Goal: Communication & Community: Answer question/provide support

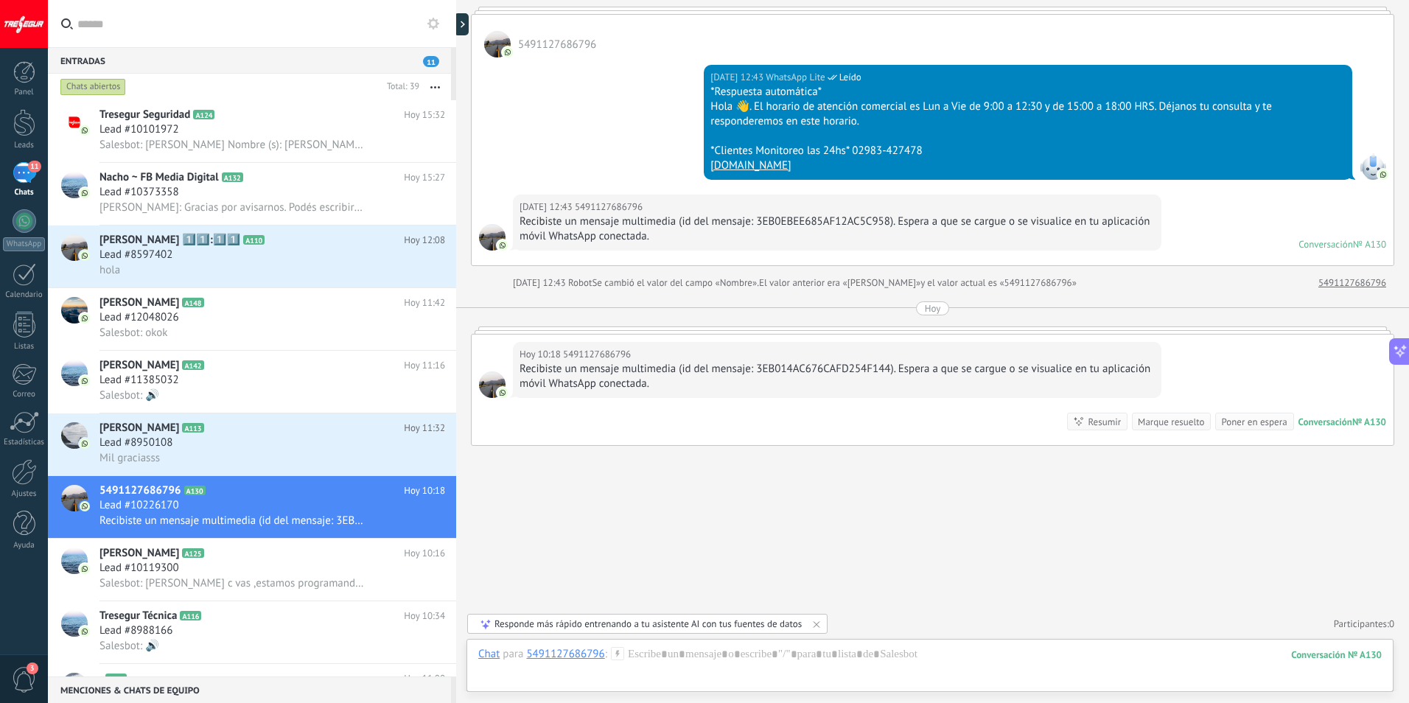
click at [28, 178] on div "11" at bounding box center [25, 172] width 24 height 21
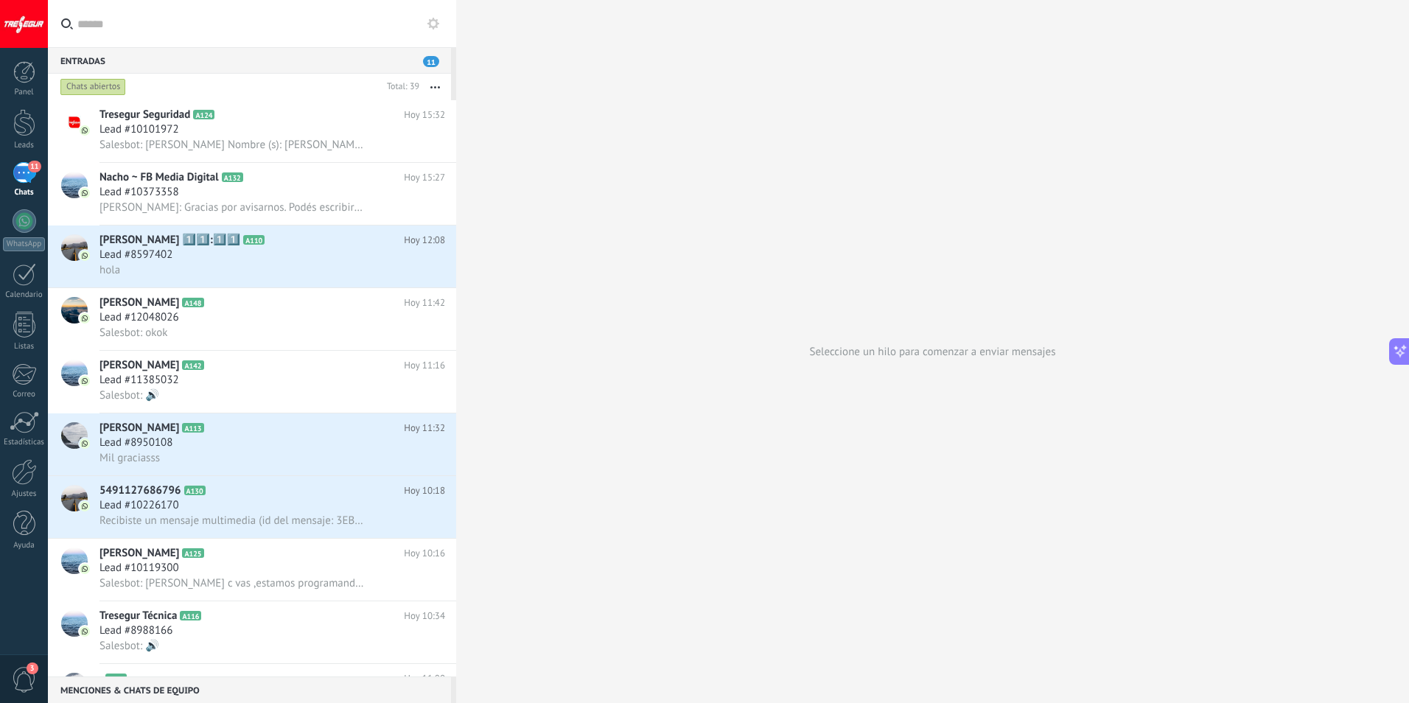
click at [122, 30] on input "text" at bounding box center [260, 23] width 367 height 47
type input "*"
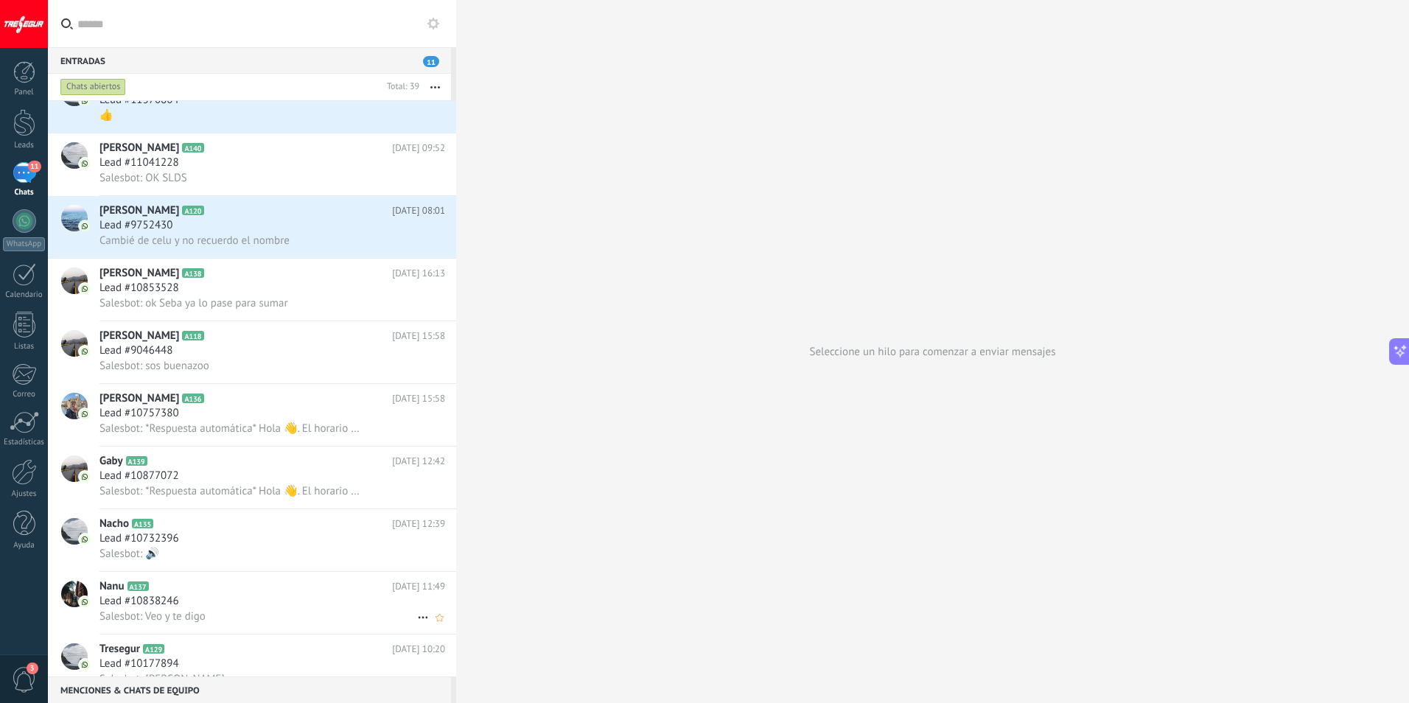
scroll to position [1253, 0]
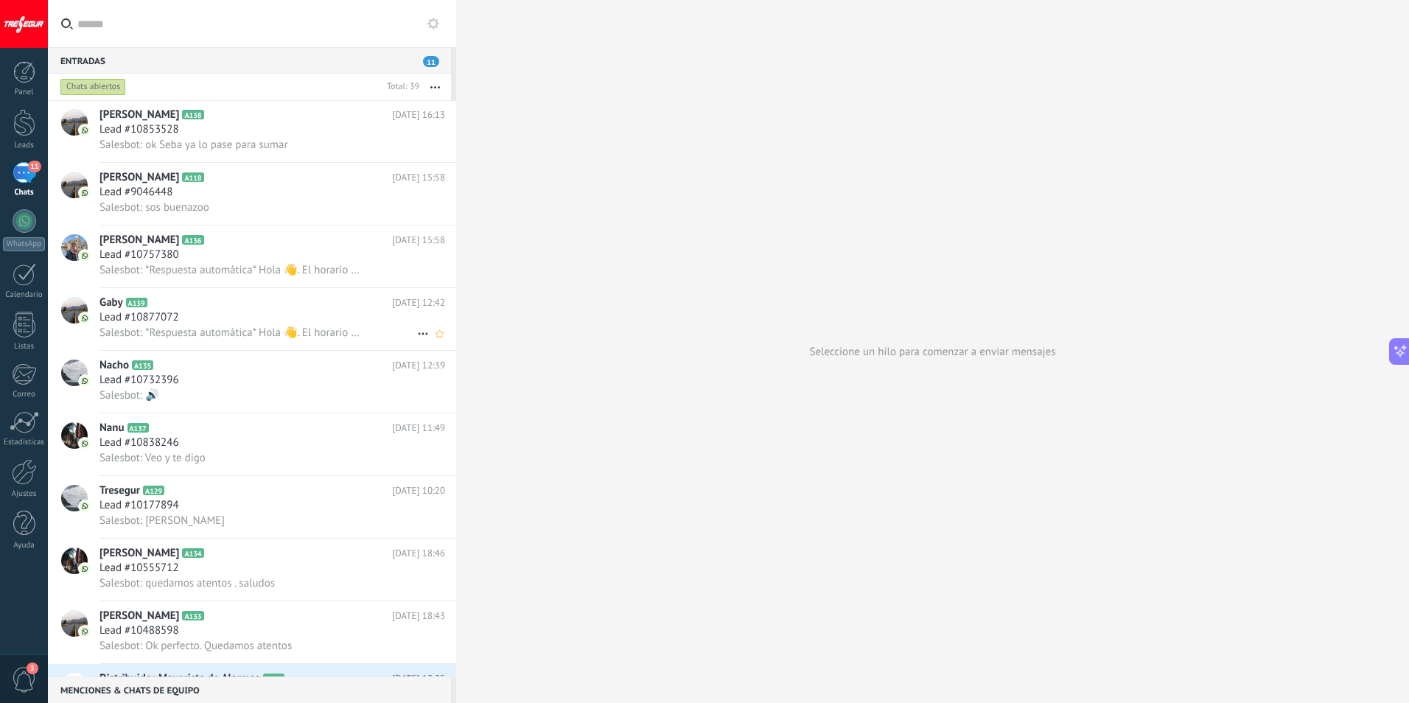
click at [195, 304] on h2 "Gaby A139" at bounding box center [245, 302] width 293 height 15
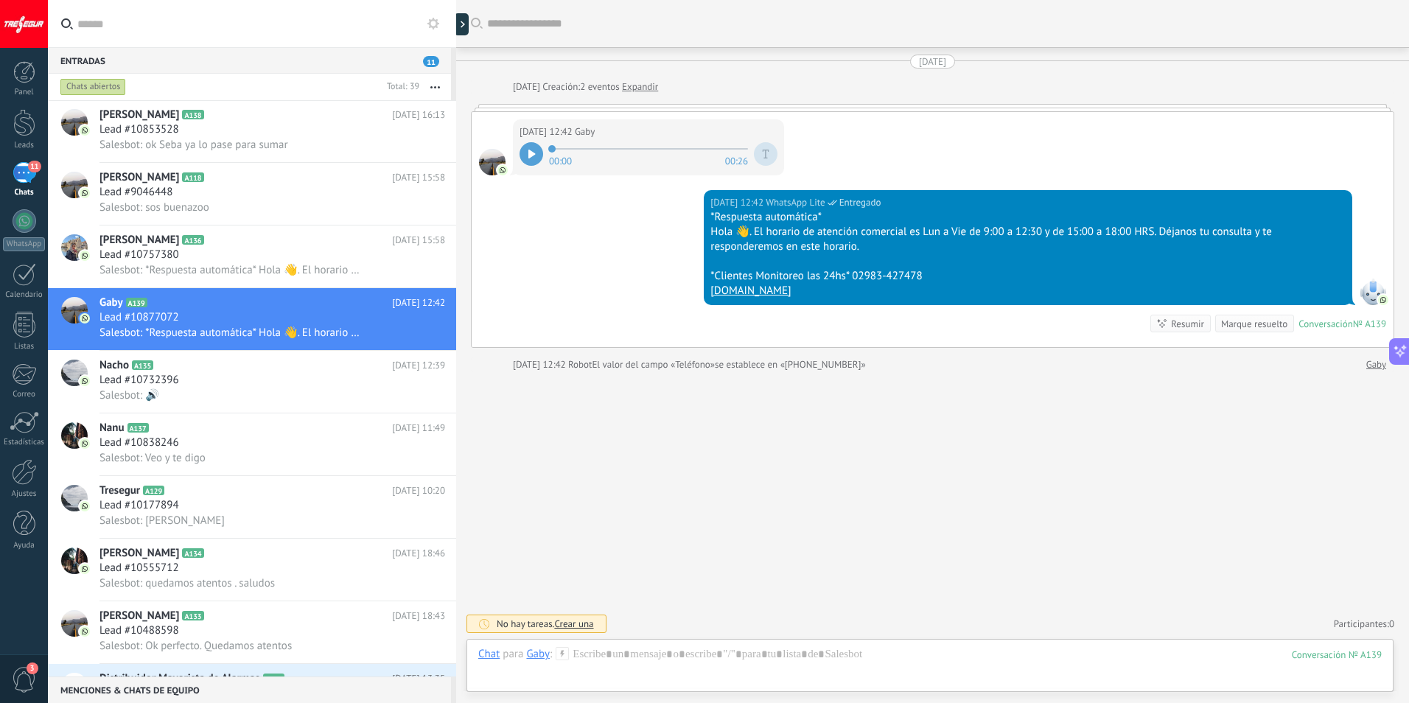
click at [536, 154] on div at bounding box center [531, 154] width 24 height 24
click at [649, 664] on div at bounding box center [929, 669] width 903 height 44
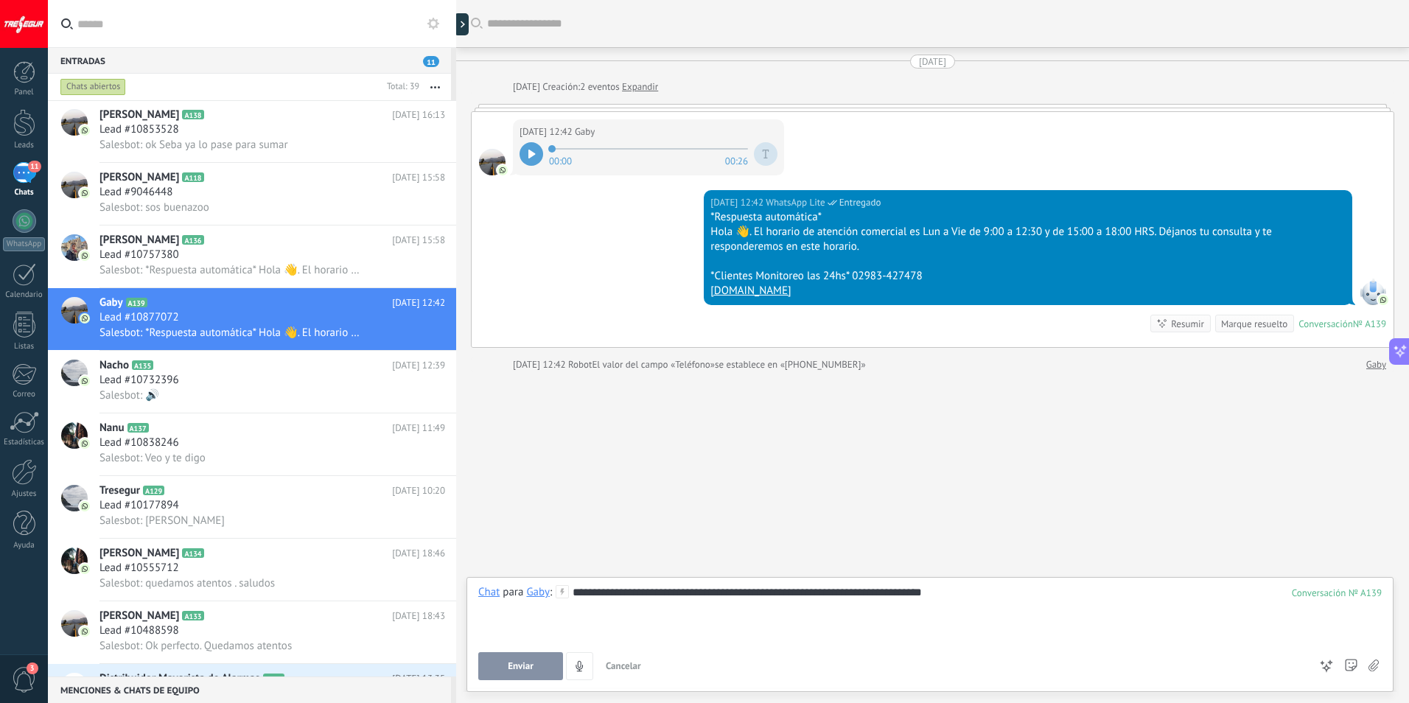
click at [526, 666] on span "Enviar" at bounding box center [521, 666] width 26 height 10
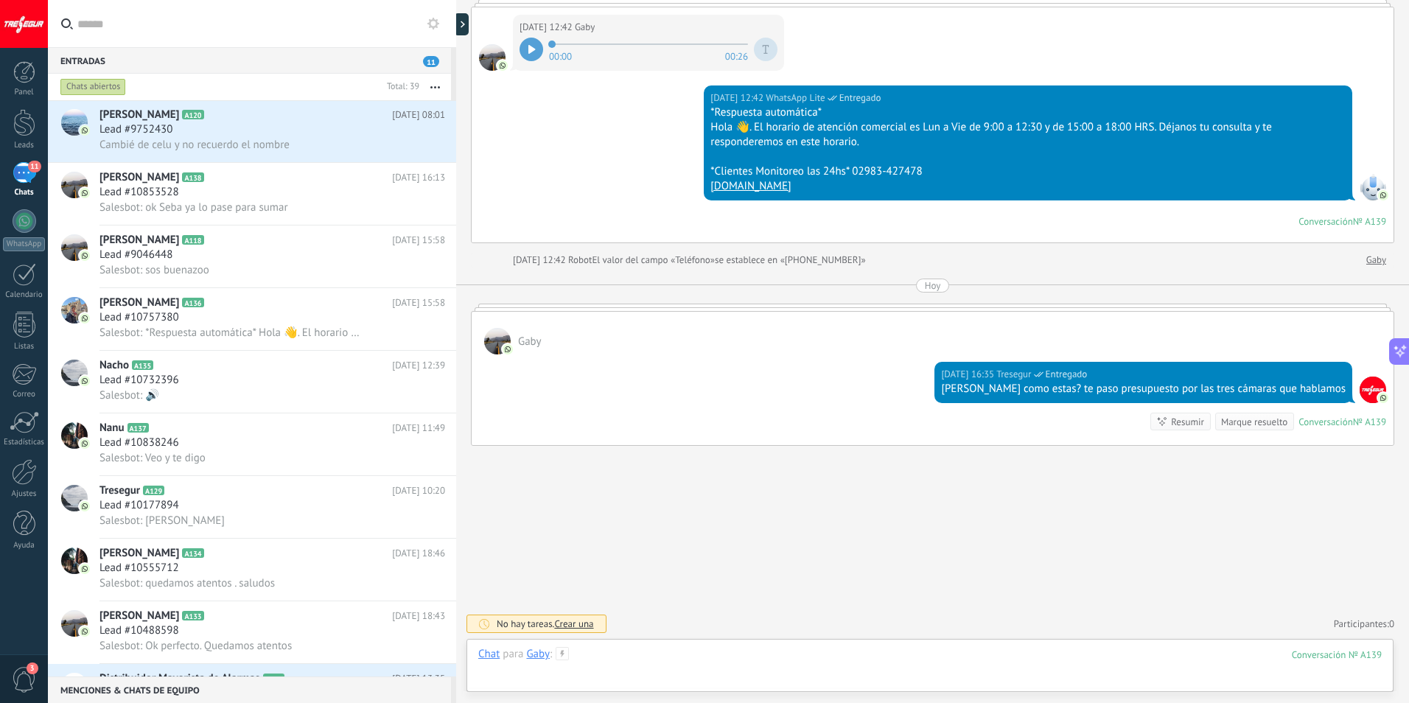
click at [640, 657] on div at bounding box center [929, 669] width 903 height 44
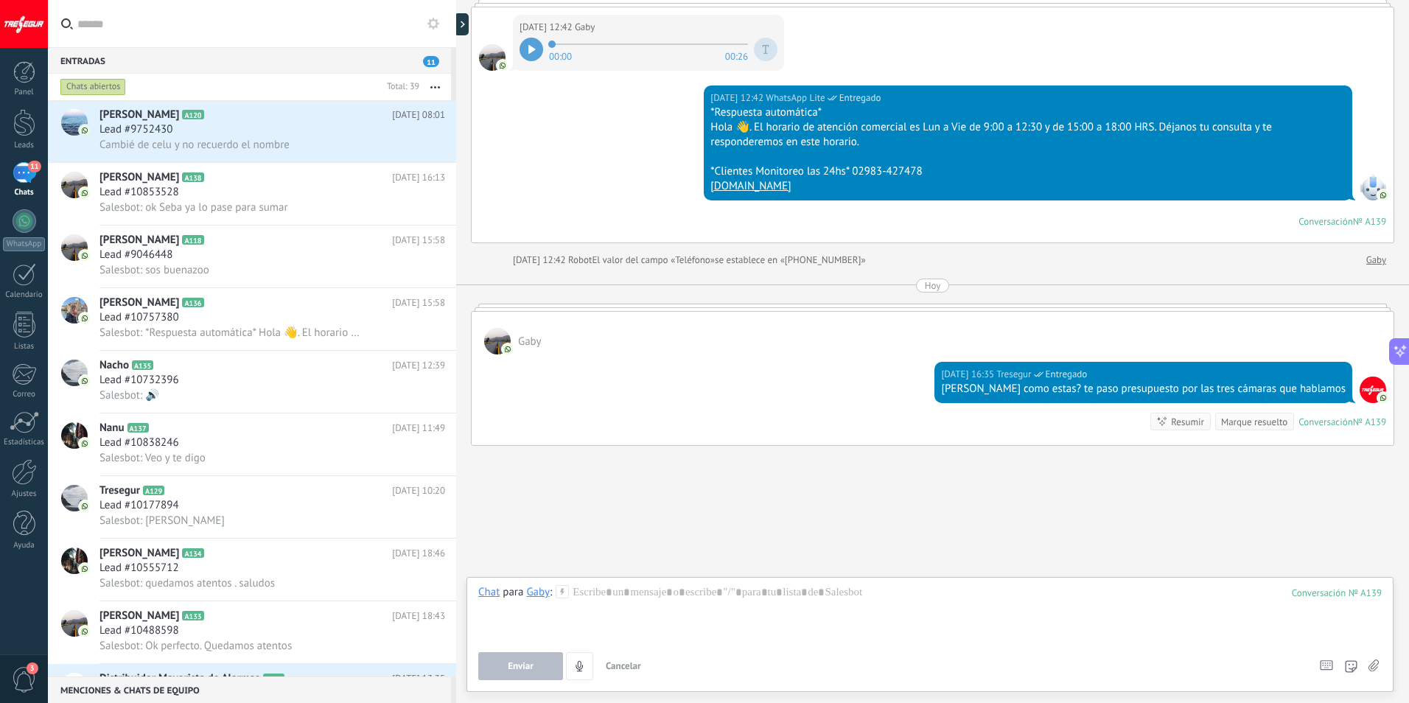
click at [1374, 664] on icon at bounding box center [1373, 666] width 10 height 13
click at [0, 0] on input "file" at bounding box center [0, 0] width 0 height 0
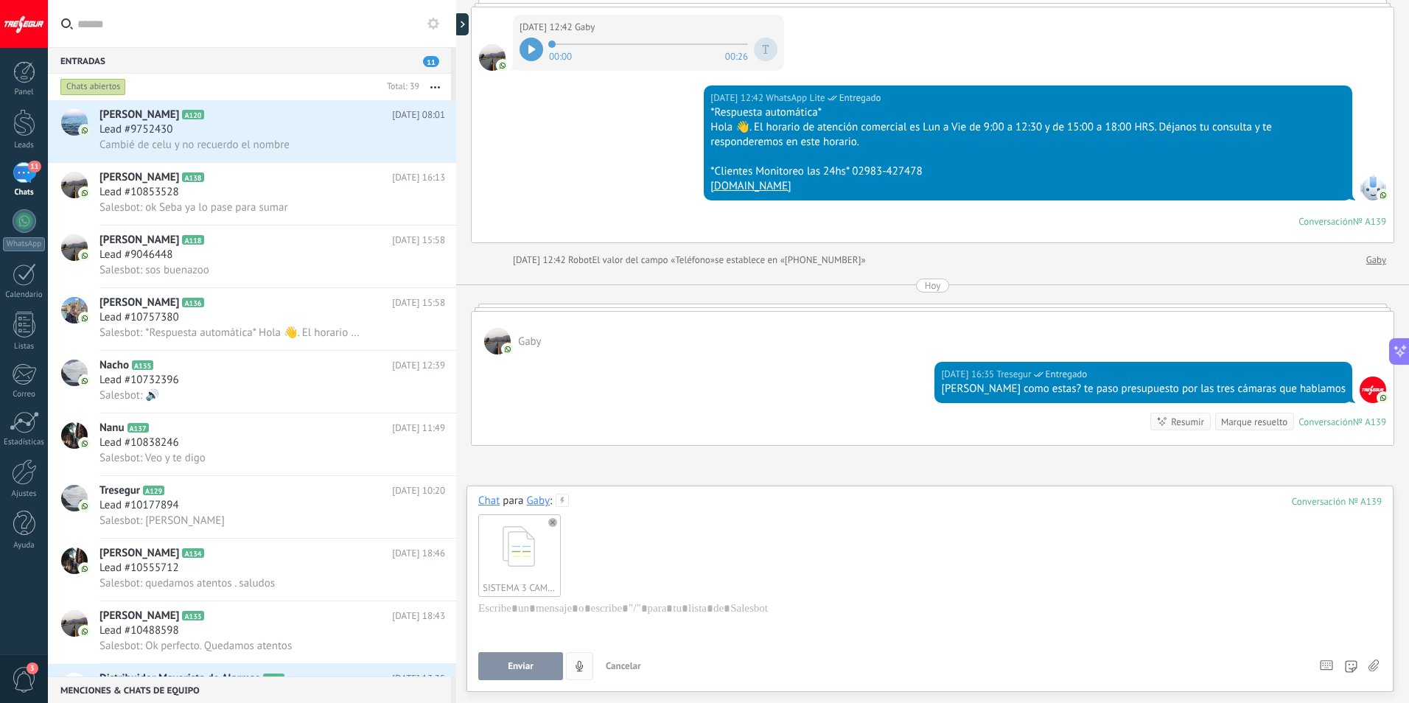
click at [533, 666] on button "Enviar" at bounding box center [520, 666] width 85 height 28
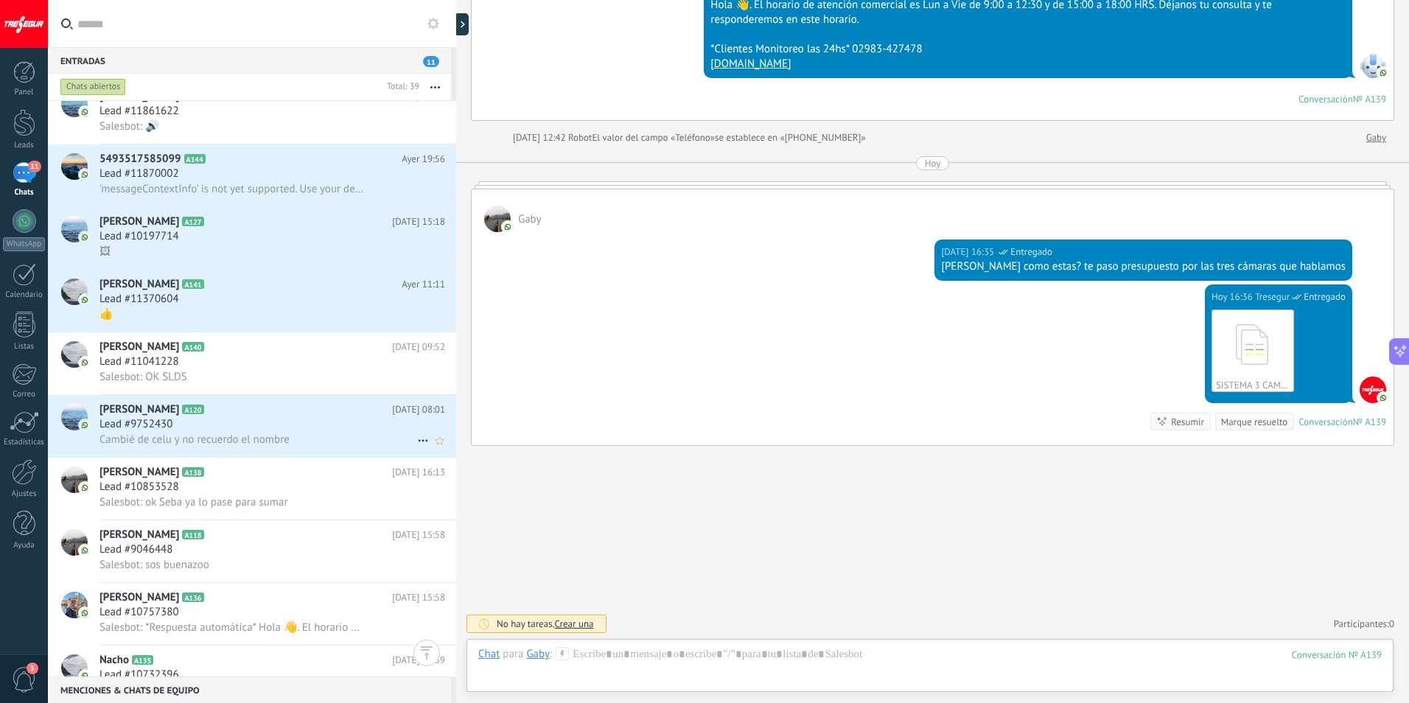
scroll to position [590, 0]
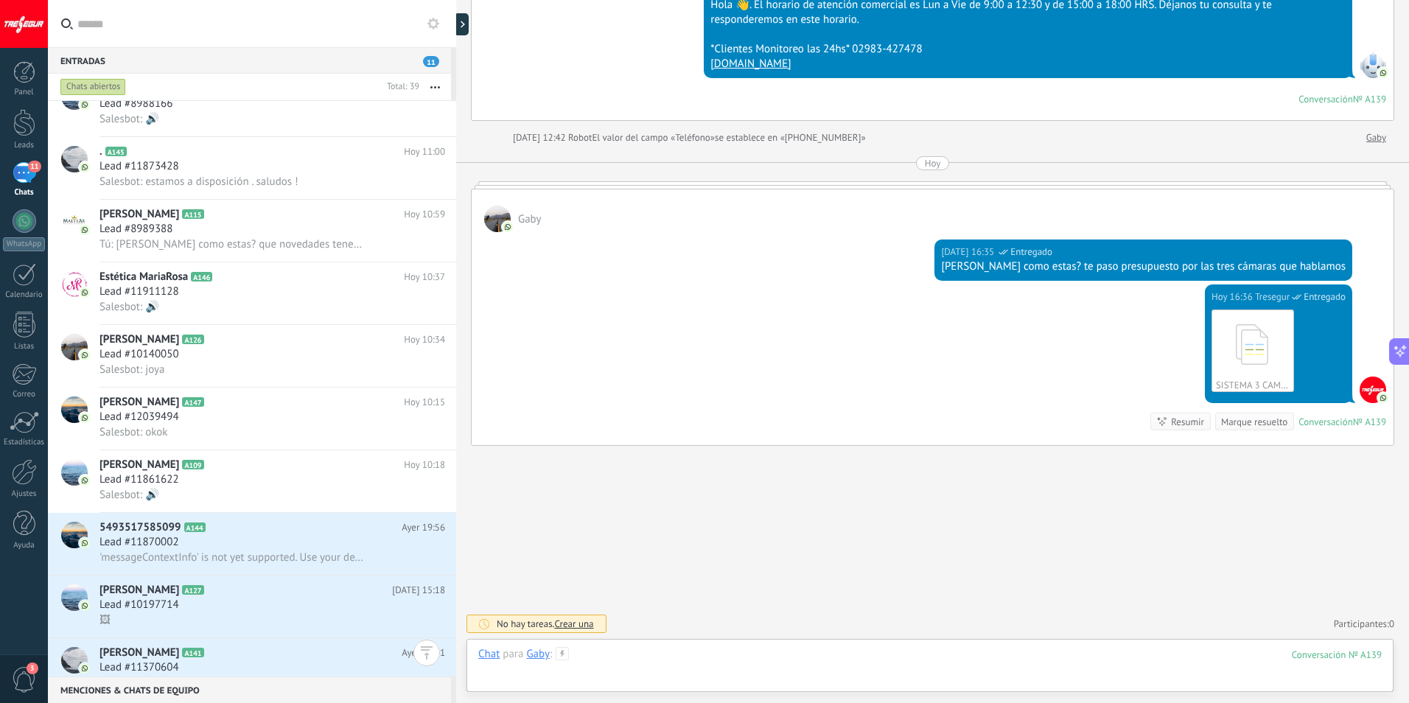
click at [632, 657] on div at bounding box center [929, 669] width 903 height 44
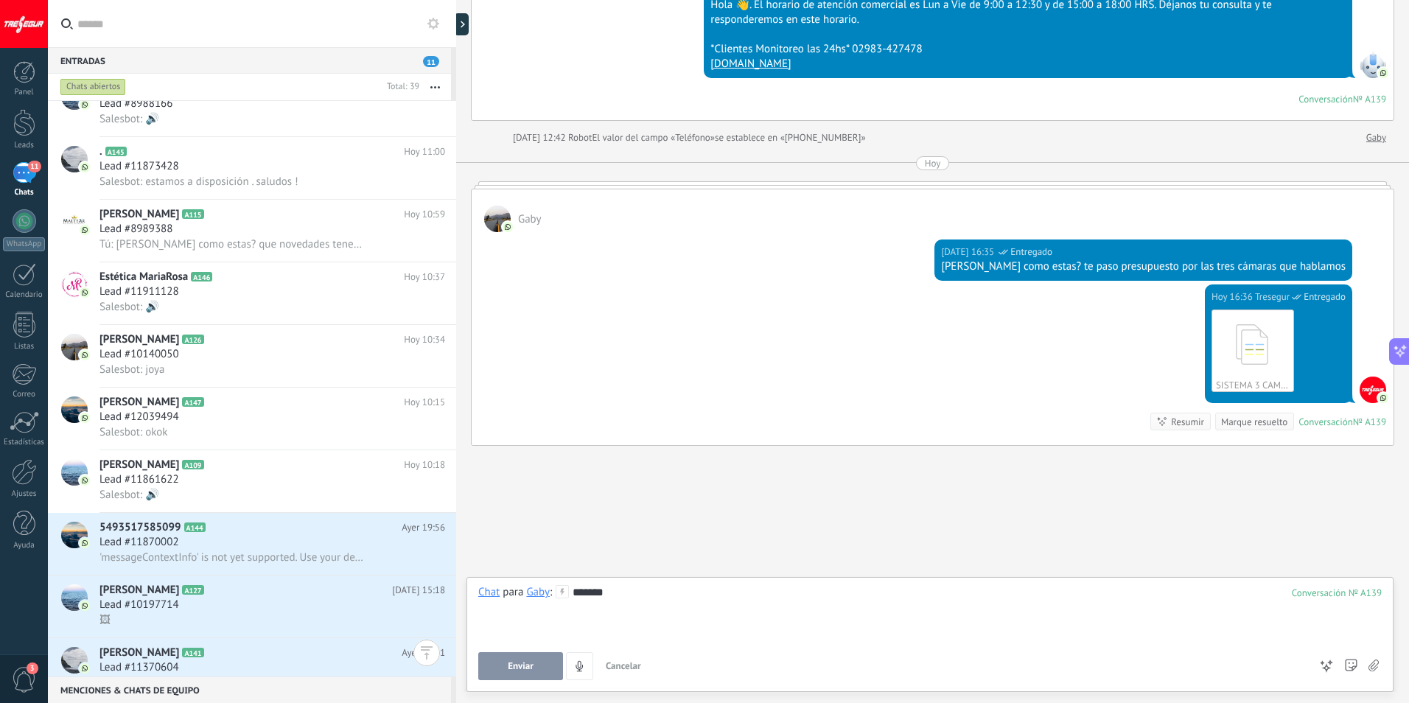
click at [513, 659] on button "Enviar" at bounding box center [520, 666] width 85 height 28
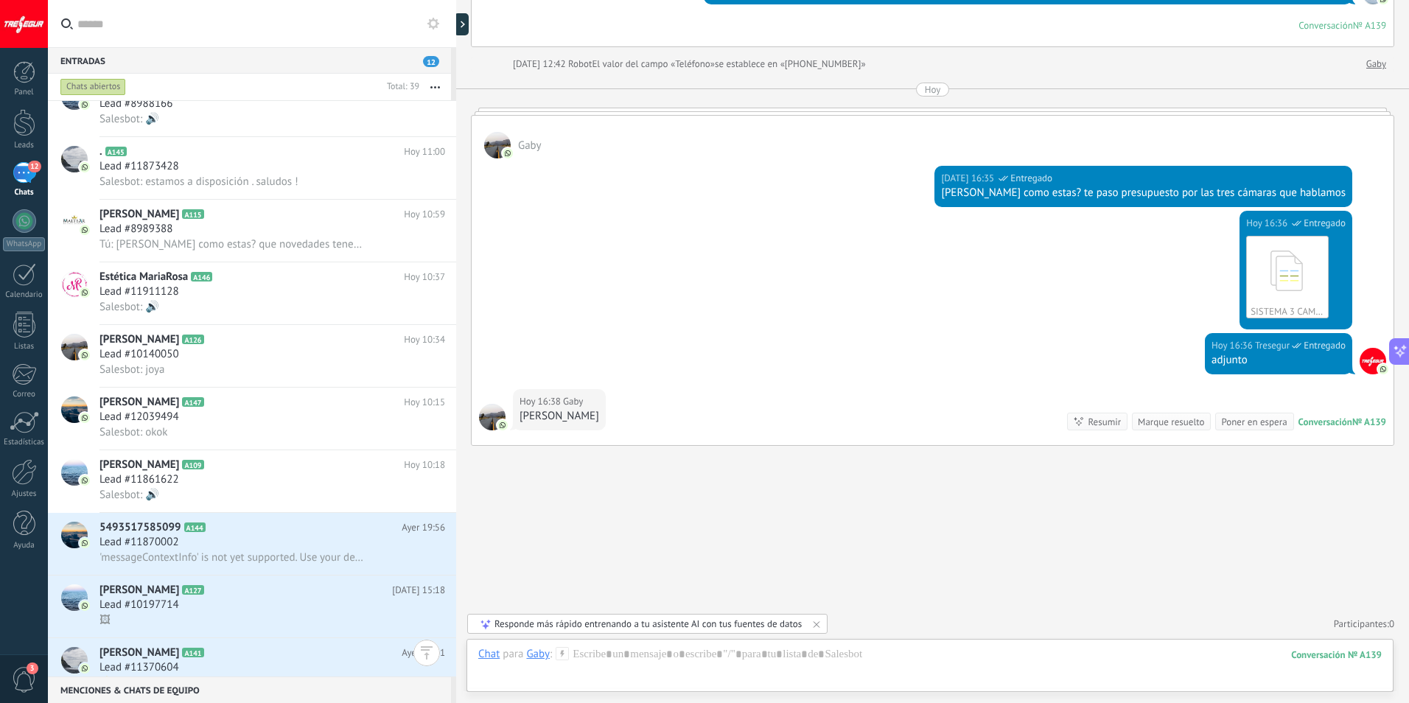
scroll to position [346, 0]
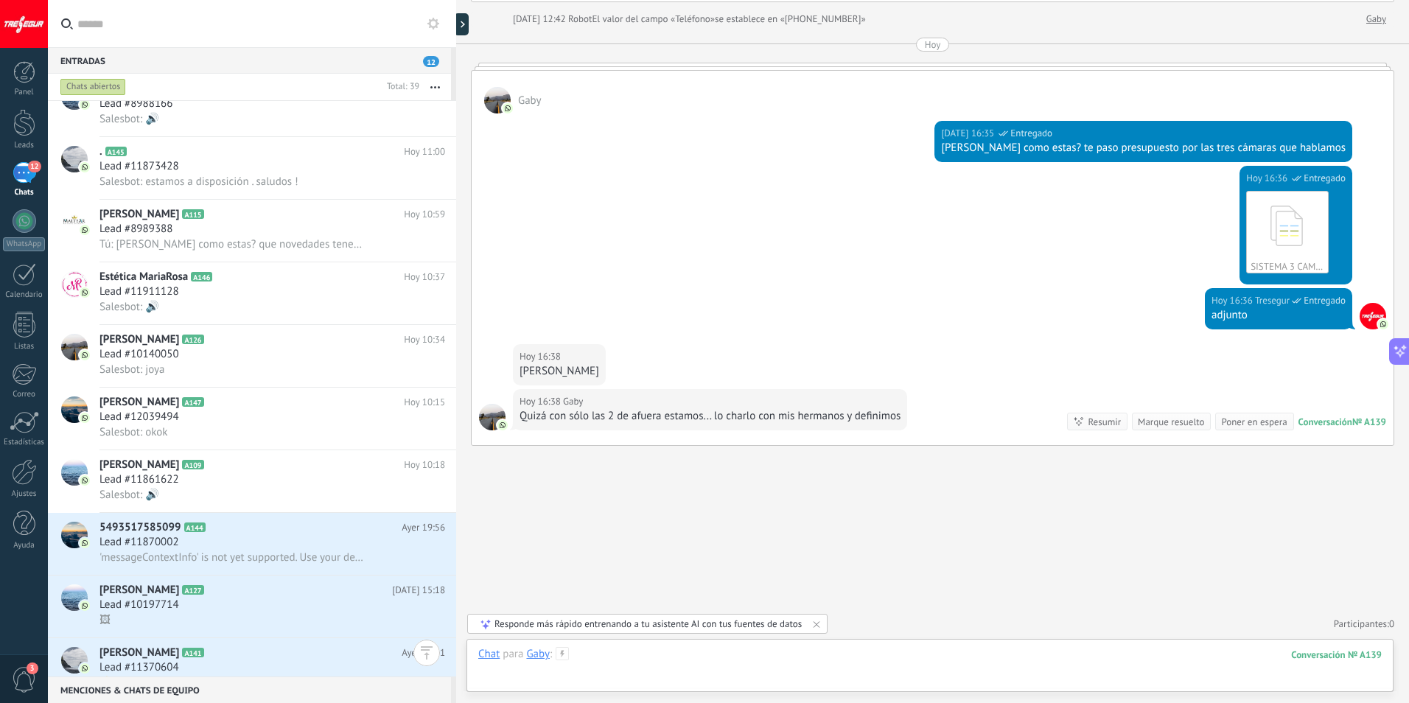
click at [627, 657] on div at bounding box center [929, 669] width 903 height 44
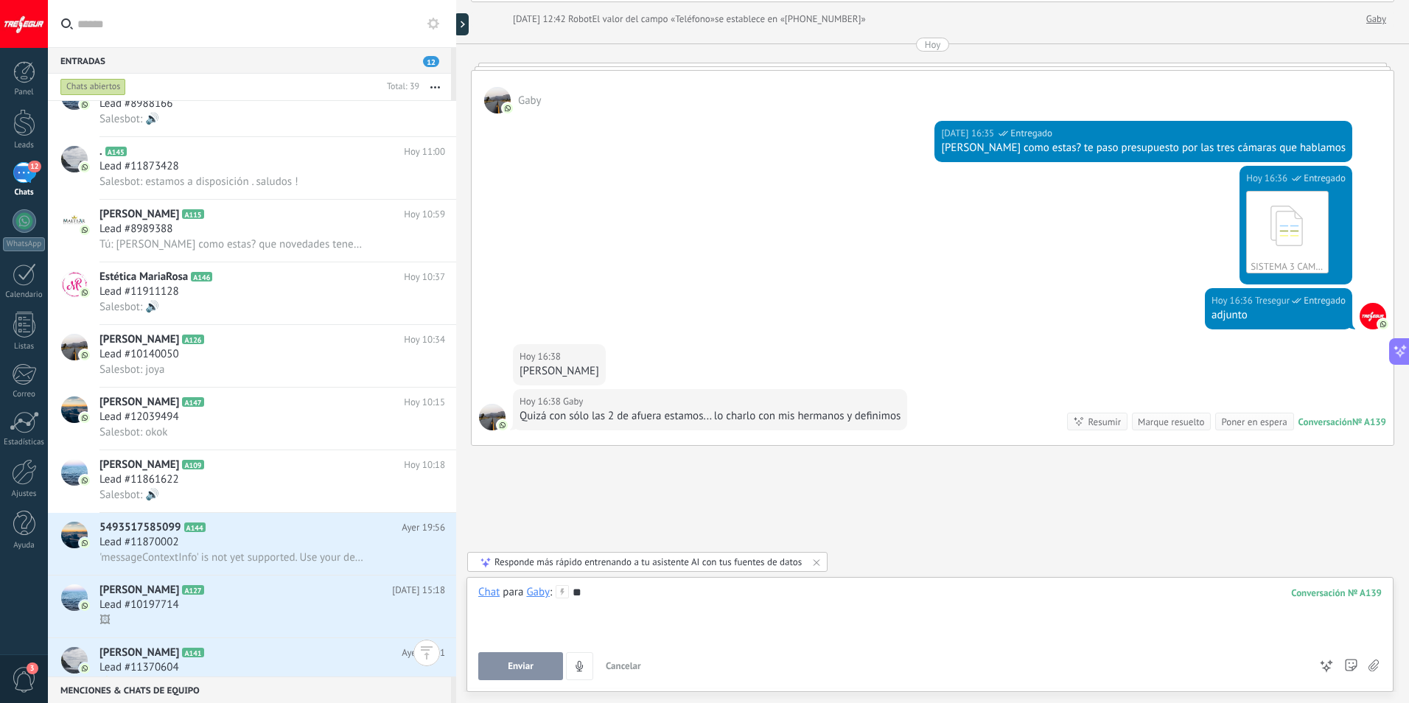
click at [609, 599] on div "**" at bounding box center [929, 613] width 903 height 56
click at [509, 669] on span "Enviar" at bounding box center [521, 666] width 26 height 10
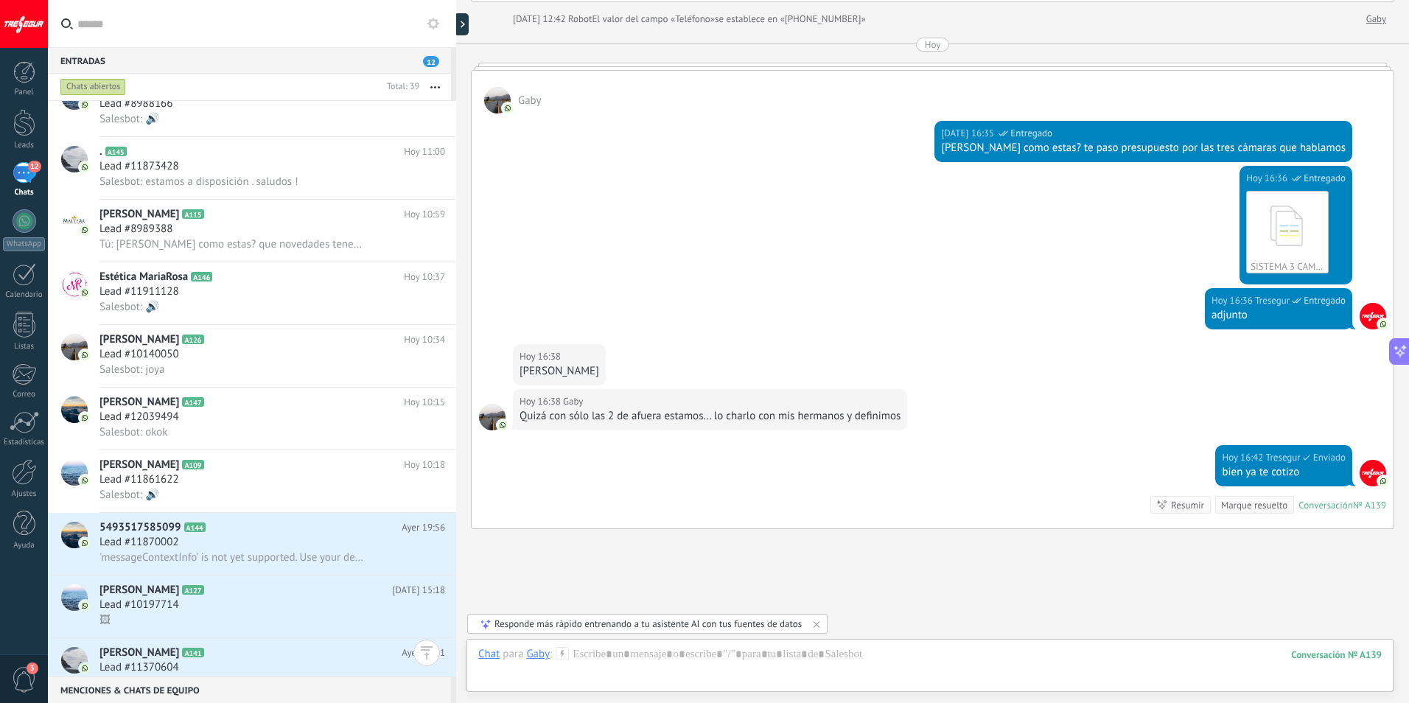
scroll to position [429, 0]
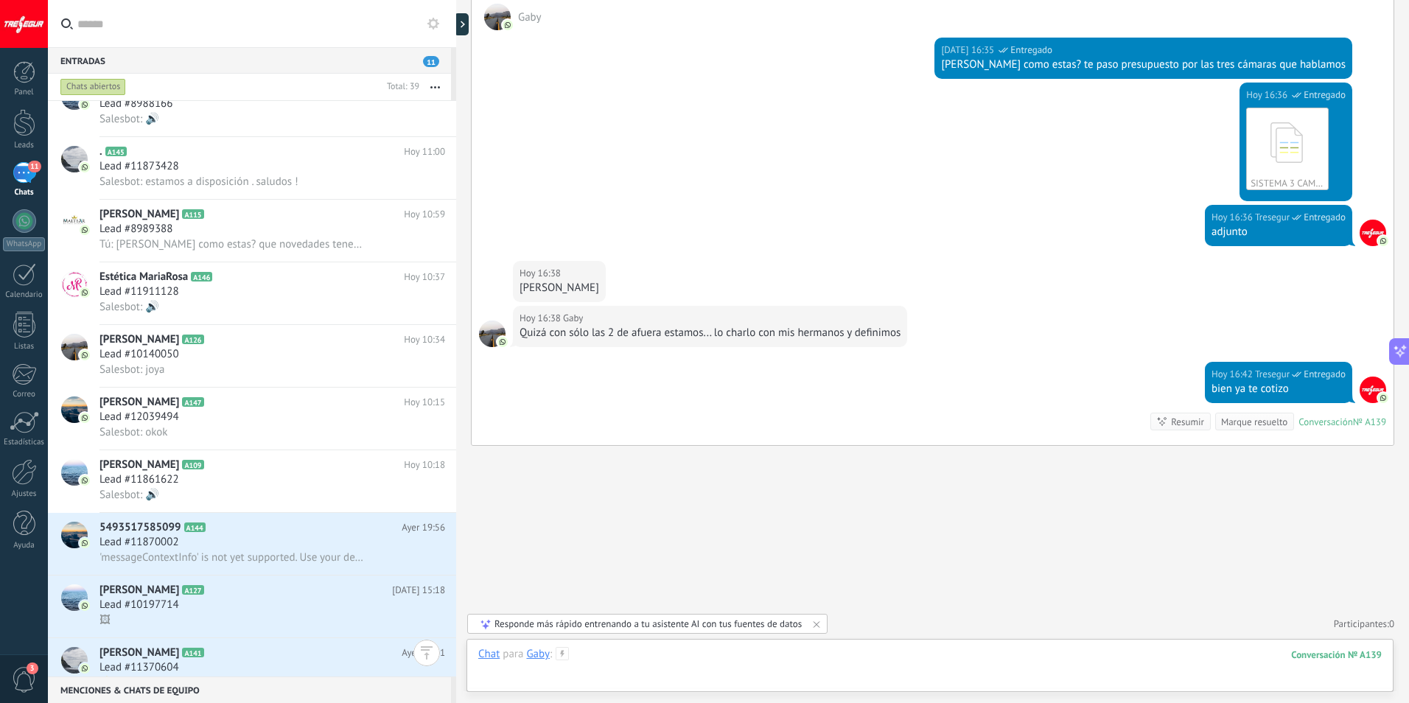
click at [739, 657] on div at bounding box center [929, 669] width 903 height 44
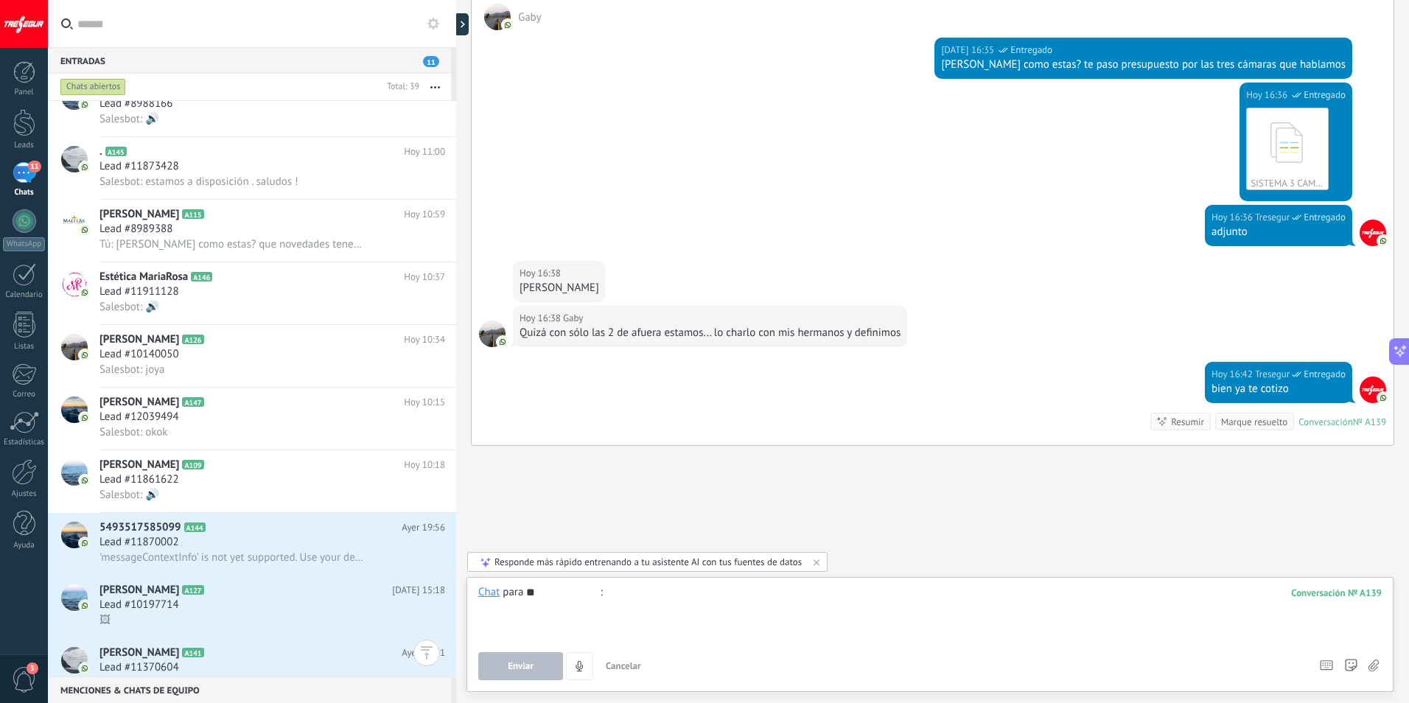
type input "*"
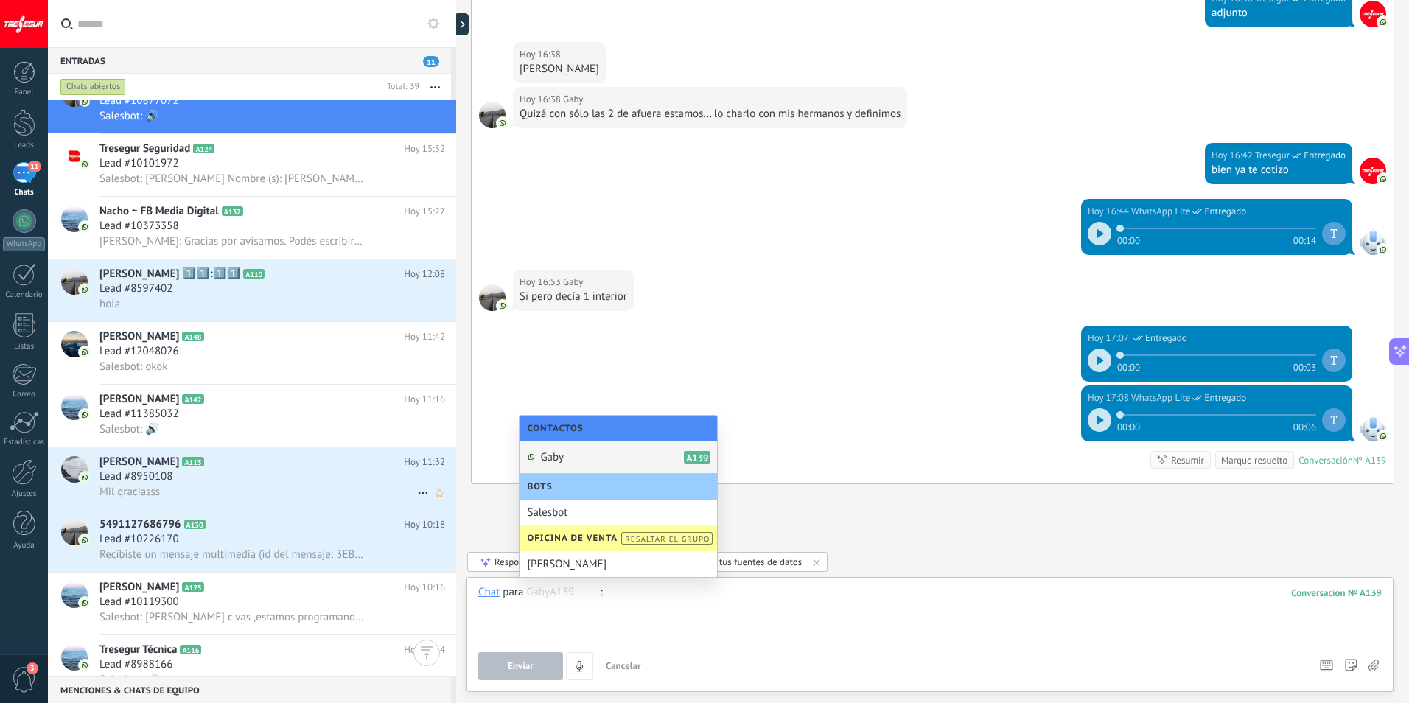
scroll to position [0, 0]
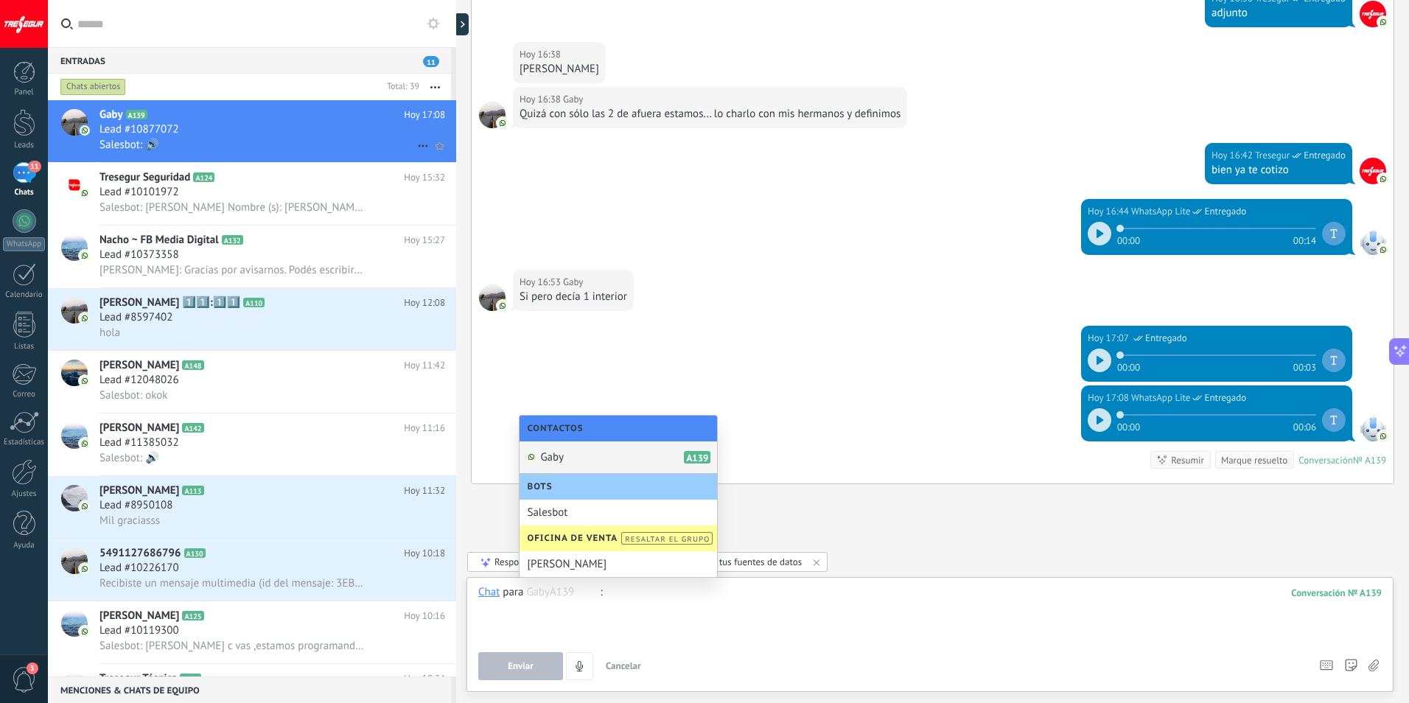
click at [192, 140] on div "Salesbot: 🔊" at bounding box center [272, 144] width 346 height 15
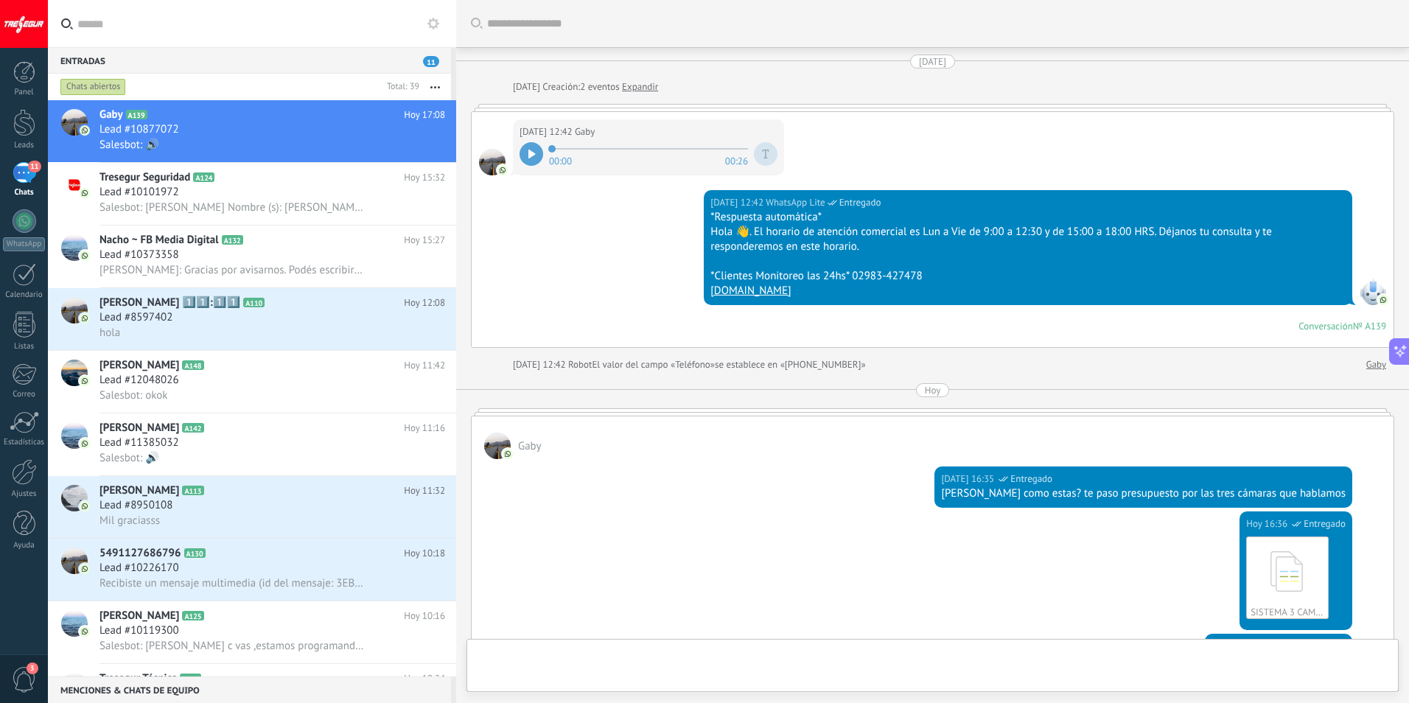
scroll to position [686, 0]
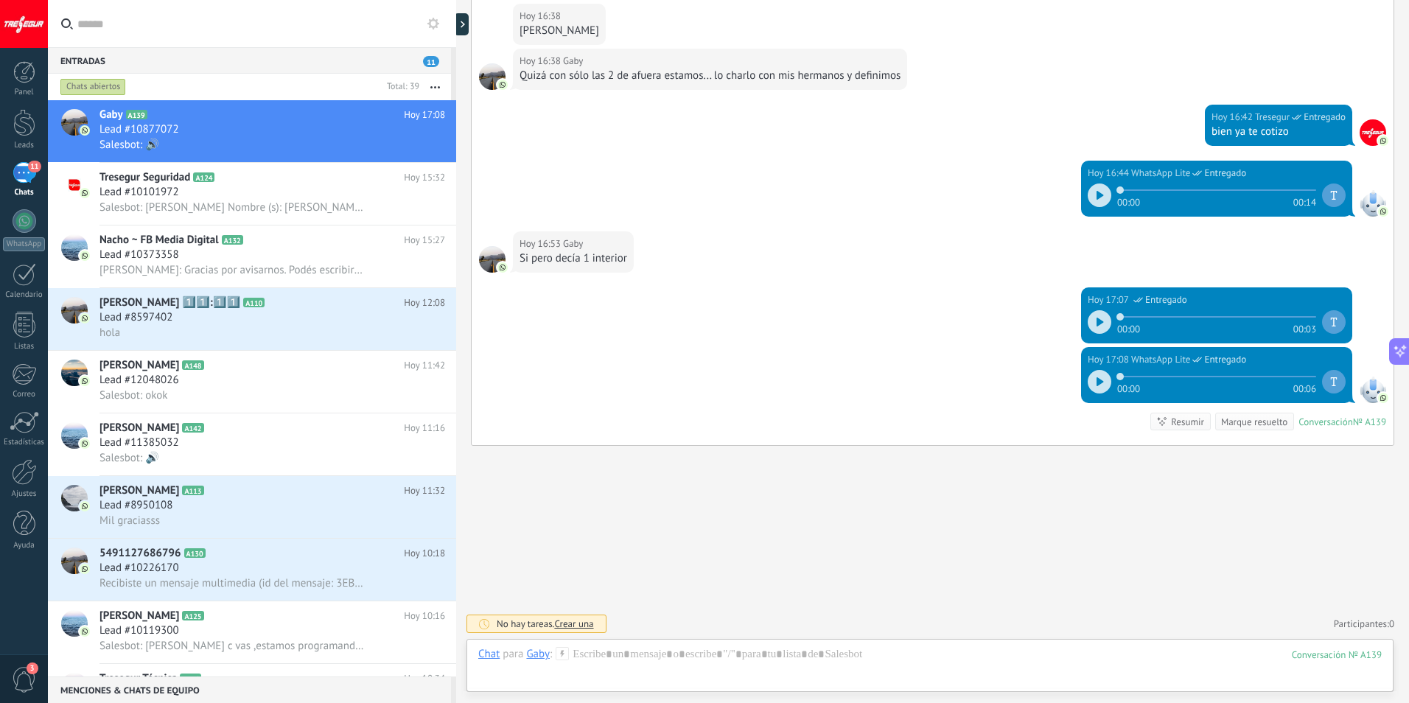
drag, startPoint x: 1385, startPoint y: 654, endPoint x: 925, endPoint y: 574, distance: 466.8
click at [942, 555] on div "Buscar Carga más [DATE] [DATE] Creación: 2 eventos Expandir [DATE] 12:42 Gaby 0…" at bounding box center [932, 8] width 953 height 1389
click at [610, 654] on div at bounding box center [929, 669] width 903 height 44
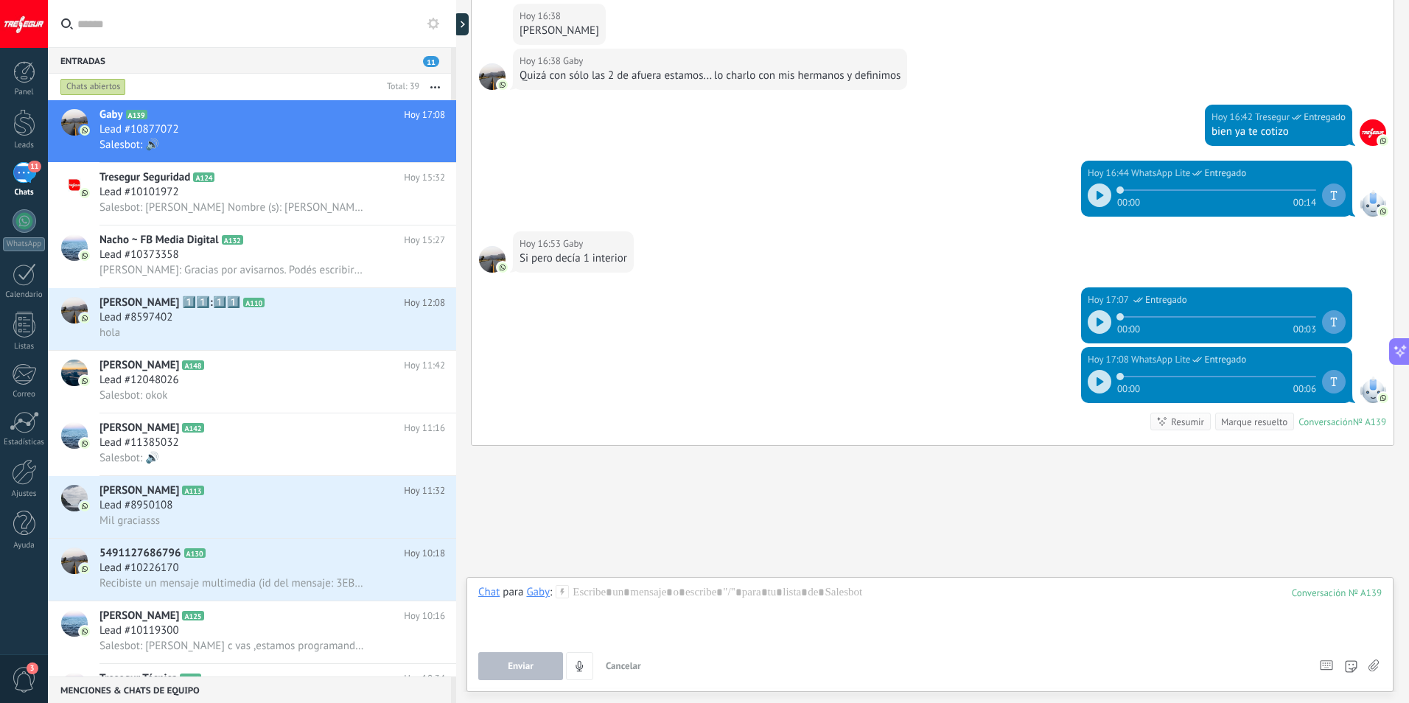
click at [1371, 666] on icon at bounding box center [1373, 666] width 10 height 13
click at [0, 0] on input "file" at bounding box center [0, 0] width 0 height 0
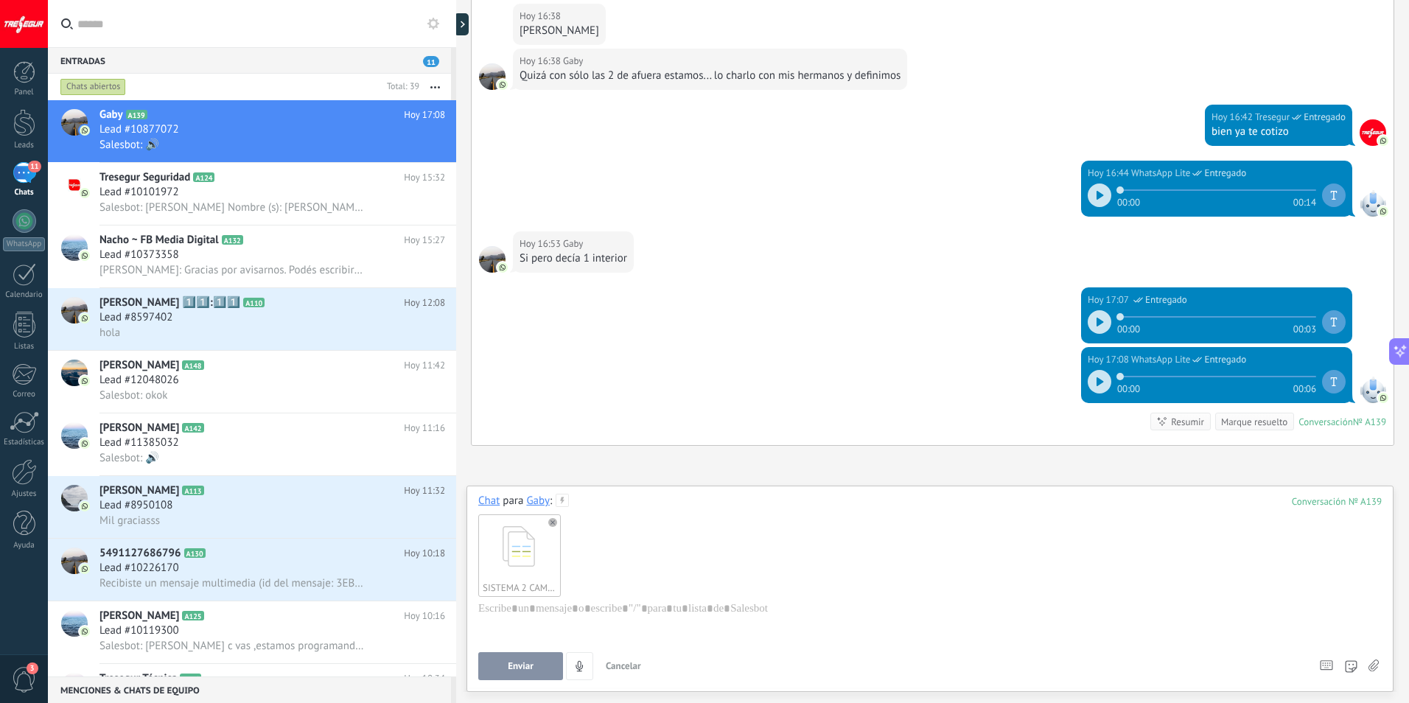
click at [531, 666] on span "Enviar" at bounding box center [521, 666] width 26 height 10
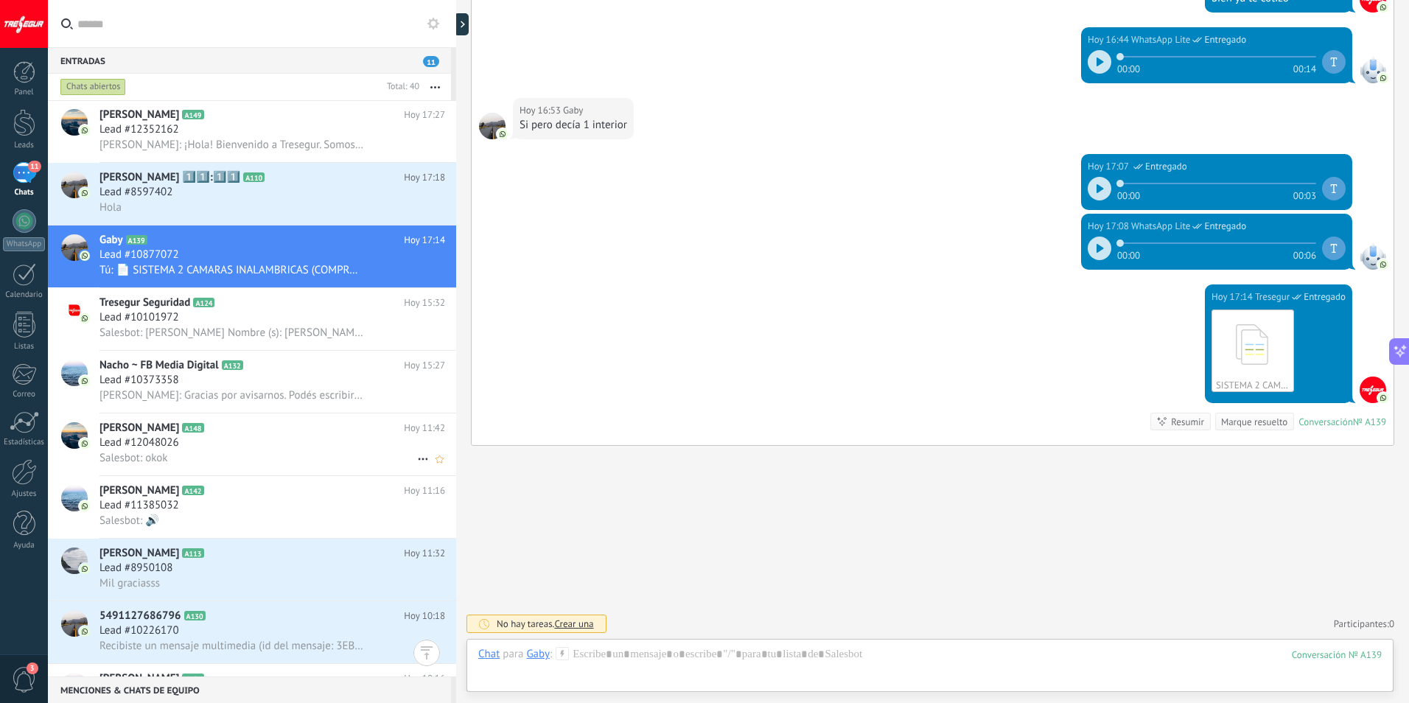
scroll to position [0, 0]
click at [99, 151] on span "[PERSON_NAME]: ¡Hola! Bienvenido a Tresegur. Somos un asistente virtual 🙂. ¿Ten…" at bounding box center [231, 145] width 265 height 14
